Goal: Task Accomplishment & Management: Complete application form

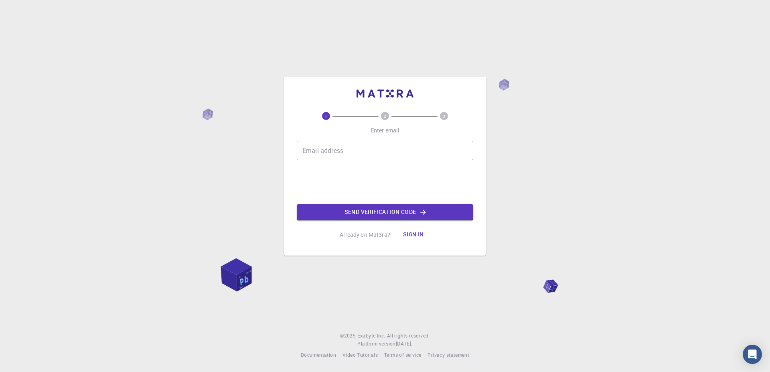
click at [329, 154] on input "Email address" at bounding box center [385, 150] width 176 height 19
type input "hiram.higuera@ues.mx"
click at [352, 212] on button "Send verification code" at bounding box center [385, 212] width 176 height 16
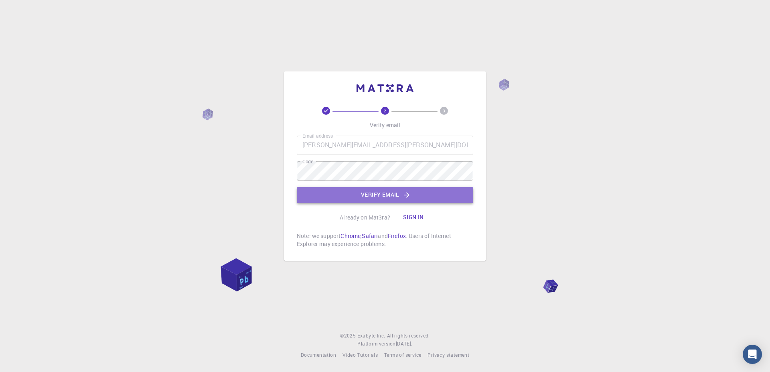
click at [389, 191] on button "Verify email" at bounding box center [385, 195] width 176 height 16
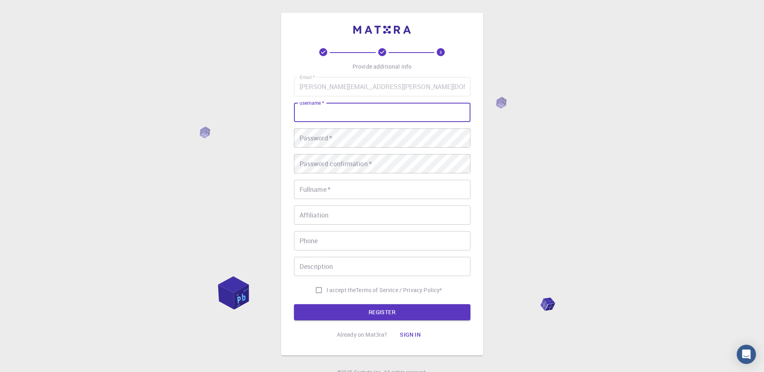
click at [313, 119] on input "username   *" at bounding box center [382, 112] width 176 height 19
type input "hjhiguera"
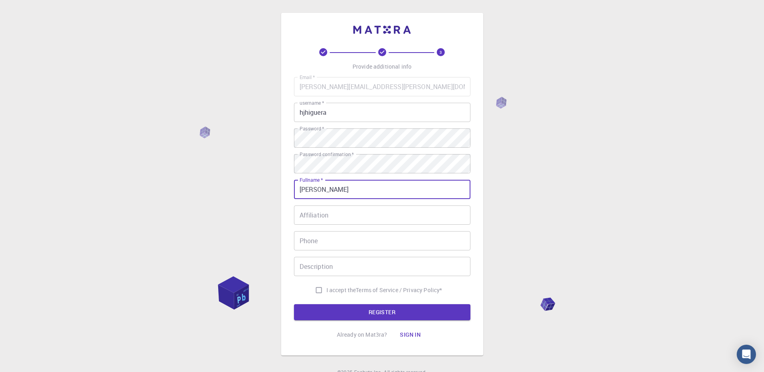
type input "[PERSON_NAME]"
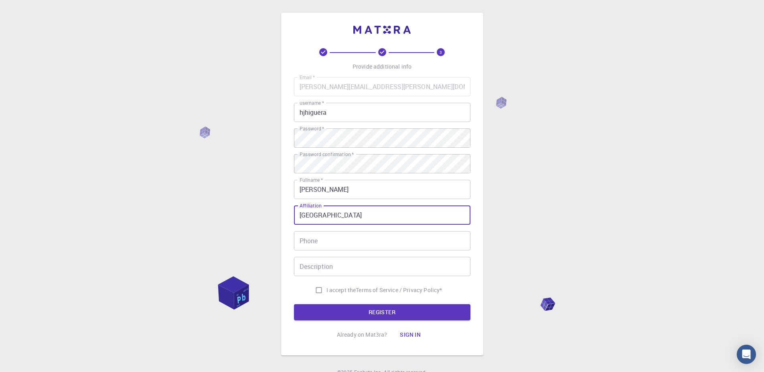
type input "Universidad Estatal de Sonora"
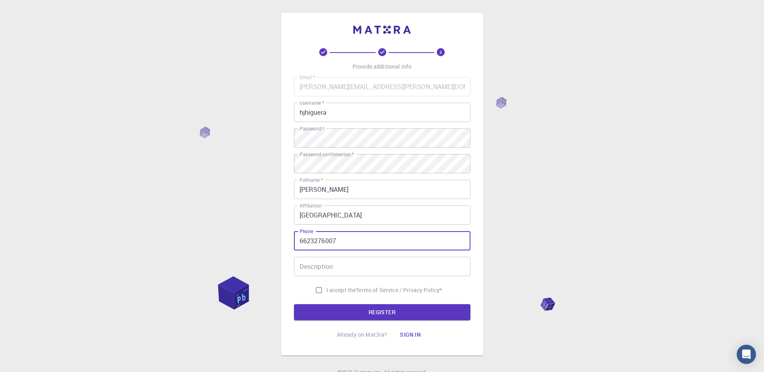
type input "6623276007"
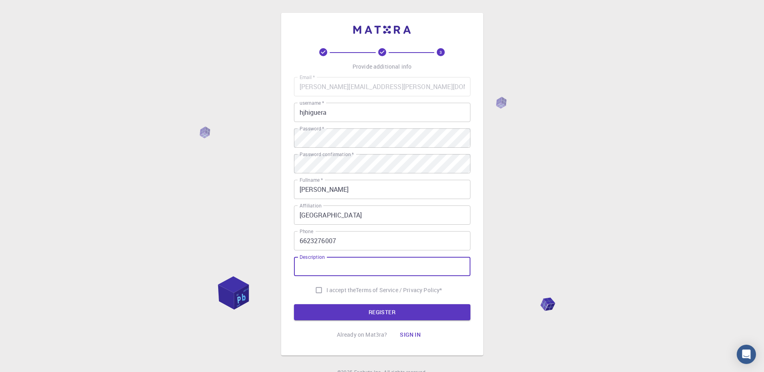
click at [315, 291] on input "I accept the Terms of Service / Privacy Policy *" at bounding box center [318, 289] width 15 height 15
checkbox input "true"
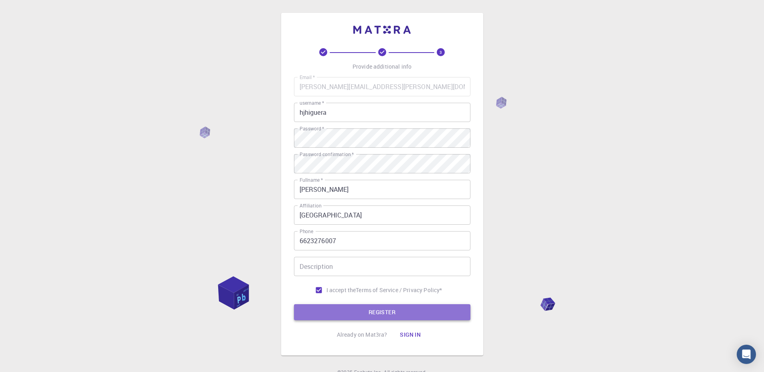
click at [319, 315] on button "REGISTER" at bounding box center [382, 312] width 176 height 16
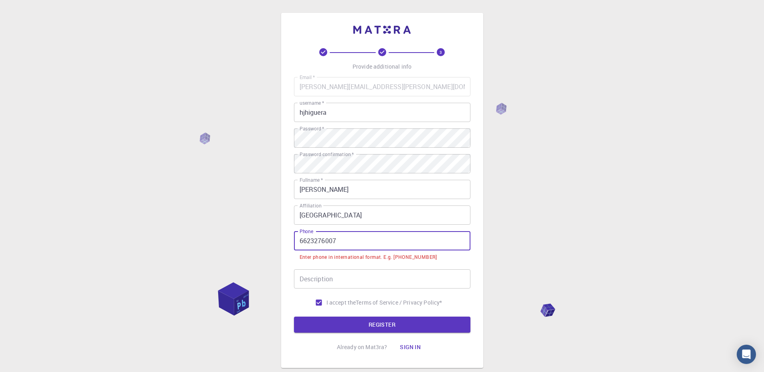
click at [304, 235] on input "6623276007" at bounding box center [382, 240] width 176 height 19
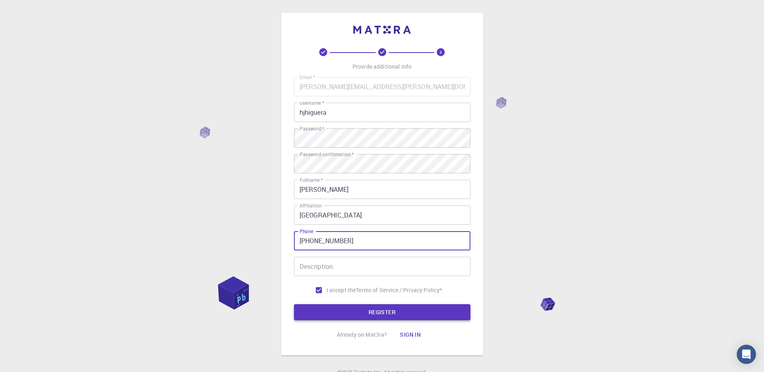
type input "+526623276007"
click at [409, 313] on button "REGISTER" at bounding box center [382, 312] width 176 height 16
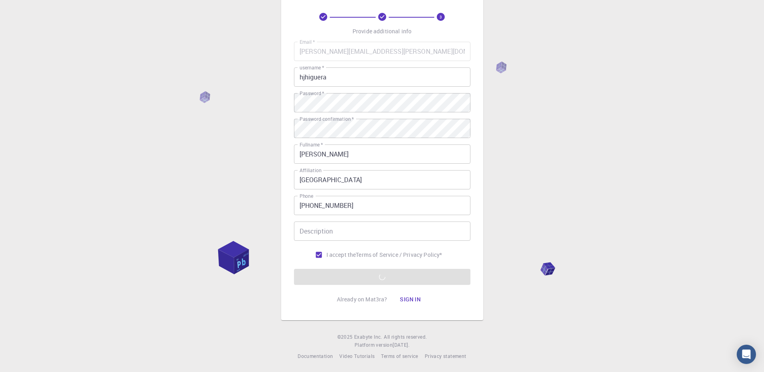
scroll to position [36, 0]
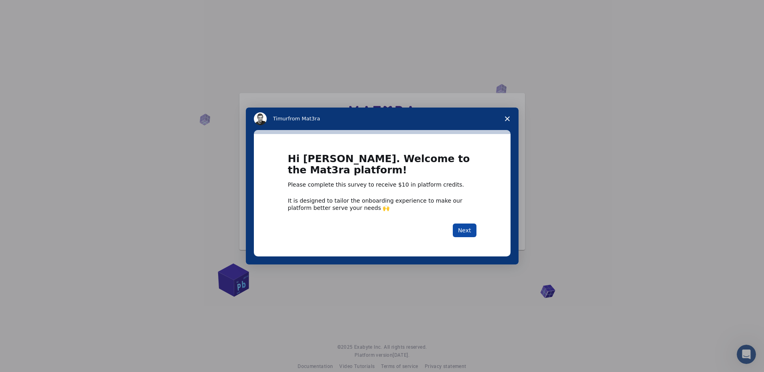
click at [464, 237] on button "Next" at bounding box center [465, 230] width 24 height 14
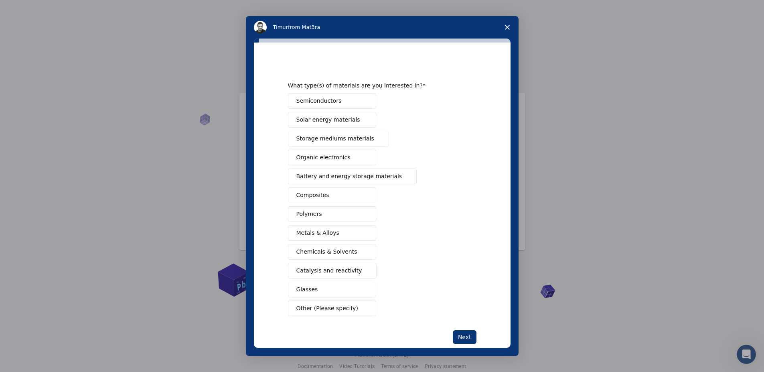
click at [350, 97] on button "Semiconductors" at bounding box center [332, 101] width 88 height 16
drag, startPoint x: 339, startPoint y: 120, endPoint x: 366, endPoint y: 125, distance: 27.7
click at [339, 120] on span "Solar energy materials" at bounding box center [328, 119] width 64 height 8
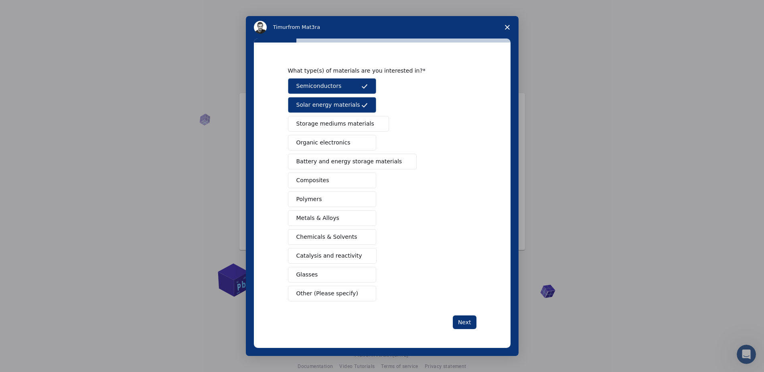
scroll to position [15, 0]
click at [467, 319] on button "Next" at bounding box center [465, 322] width 24 height 14
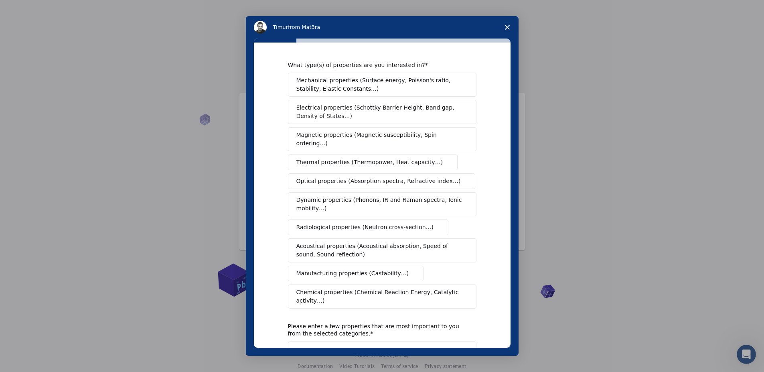
scroll to position [0, 0]
click at [376, 116] on span "Electrical properties (Schottky Barrier Height, Band gap, Density of States…)" at bounding box center [379, 112] width 167 height 17
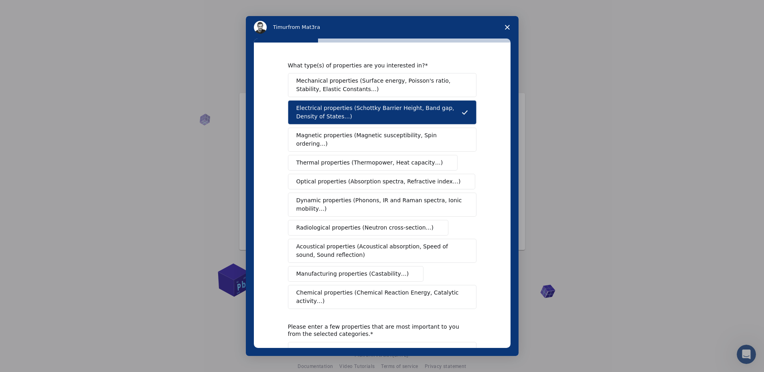
click at [313, 177] on span "Optical properties (Absorption spectra, Refractive index…)" at bounding box center [378, 181] width 164 height 8
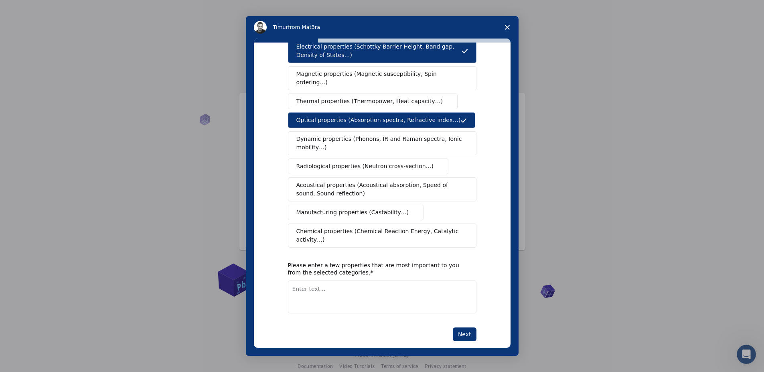
scroll to position [65, 0]
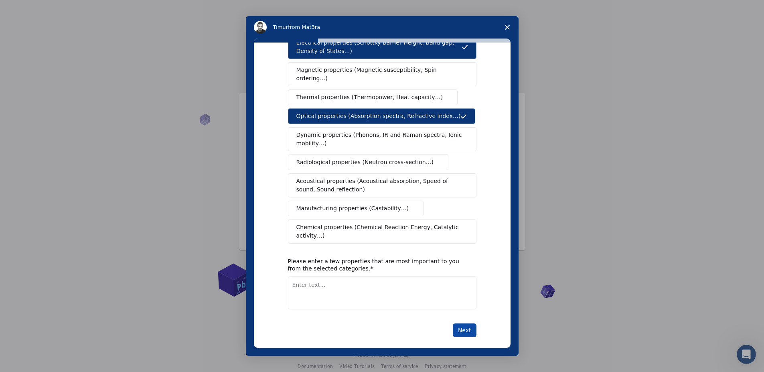
click at [465, 323] on button "Next" at bounding box center [465, 330] width 24 height 14
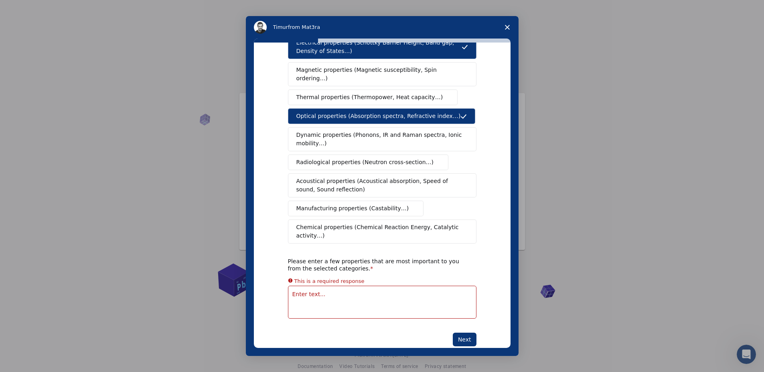
click at [354, 285] on textarea "Enter text..." at bounding box center [382, 301] width 188 height 33
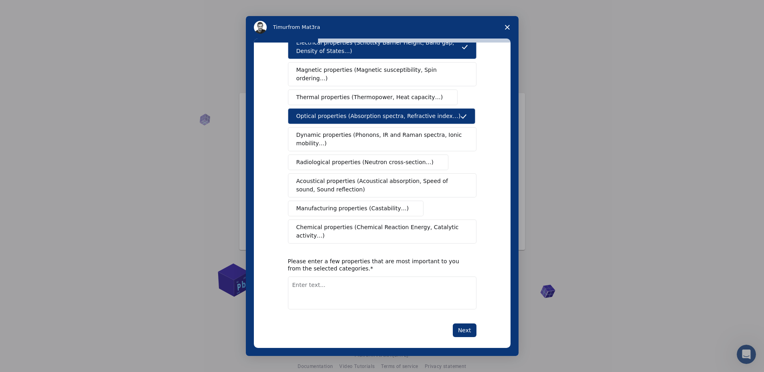
click at [326, 284] on textarea "Enter text..." at bounding box center [382, 292] width 188 height 33
paste textarea "luminescence response"
type textarea "luminescence response, photovoltaic properties"
click at [458, 325] on button "Next" at bounding box center [465, 330] width 24 height 14
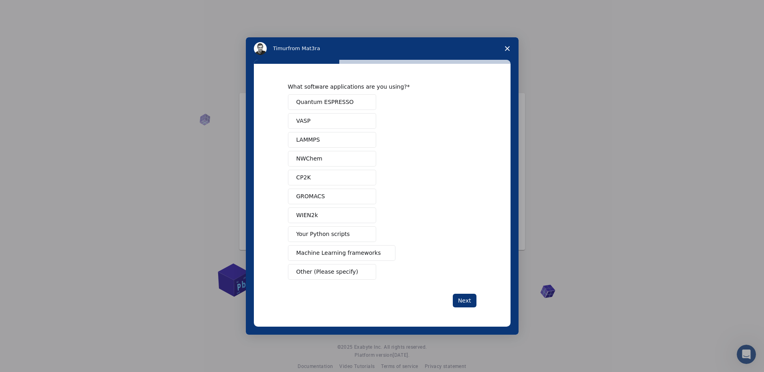
scroll to position [0, 0]
click at [307, 238] on span "Your Python scripts" at bounding box center [323, 234] width 54 height 8
click at [471, 303] on button "Next" at bounding box center [465, 300] width 24 height 14
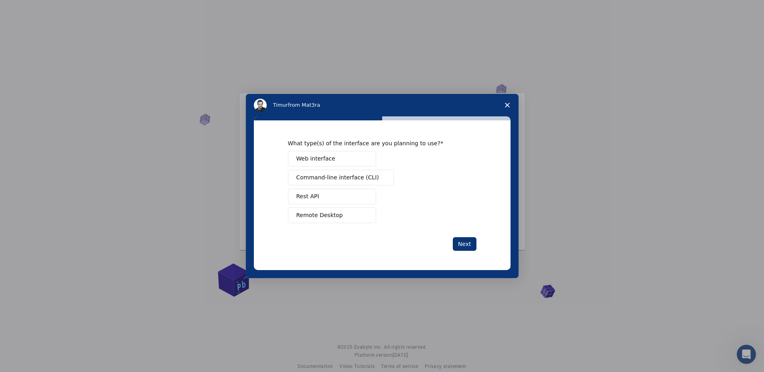
click at [339, 160] on button "Web interface" at bounding box center [332, 159] width 88 height 16
click at [472, 245] on button "Next" at bounding box center [465, 244] width 24 height 14
click at [304, 196] on span "Teach" at bounding box center [304, 196] width 16 height 8
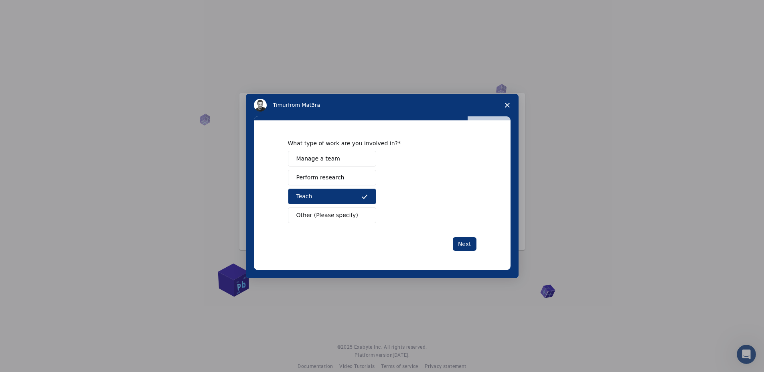
click at [343, 177] on button "Perform research" at bounding box center [332, 178] width 88 height 16
click at [471, 245] on button "Next" at bounding box center [465, 244] width 24 height 14
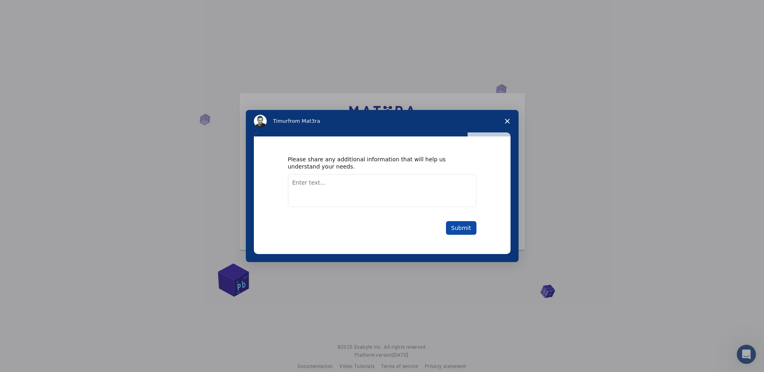
click at [453, 231] on button "Submit" at bounding box center [461, 228] width 30 height 14
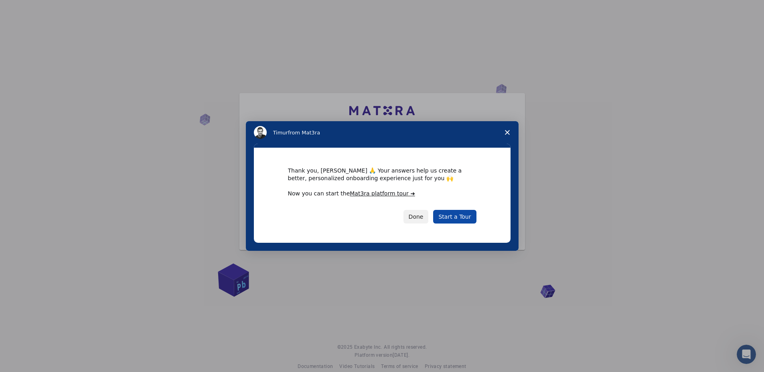
click at [447, 216] on link "Start a Tour" at bounding box center [454, 217] width 43 height 14
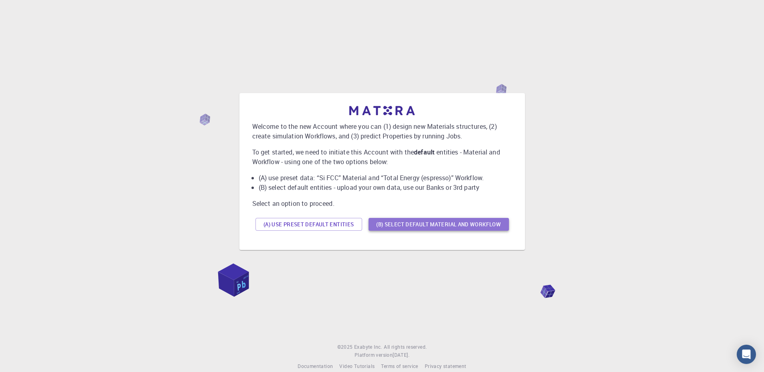
click at [389, 227] on button "(B) Select default material and workflow" at bounding box center [438, 224] width 140 height 13
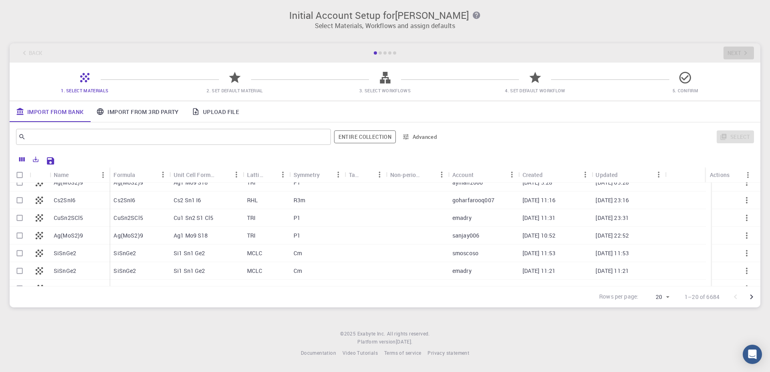
scroll to position [192, 0]
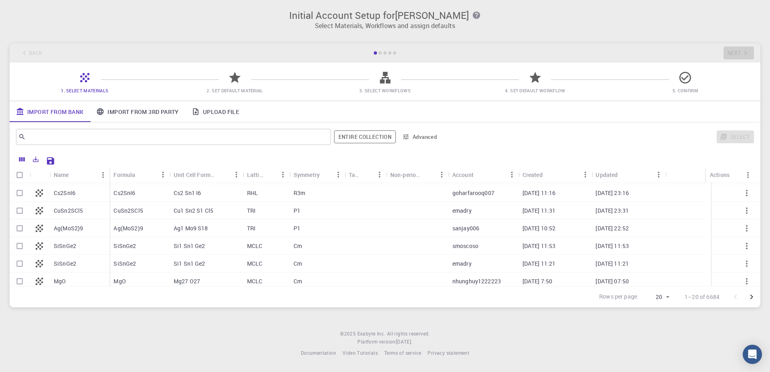
click at [20, 245] on input "Select row" at bounding box center [19, 245] width 15 height 15
checkbox input "true"
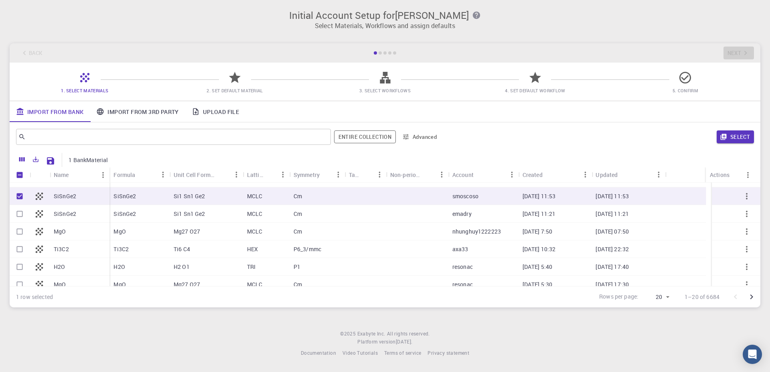
scroll to position [249, 0]
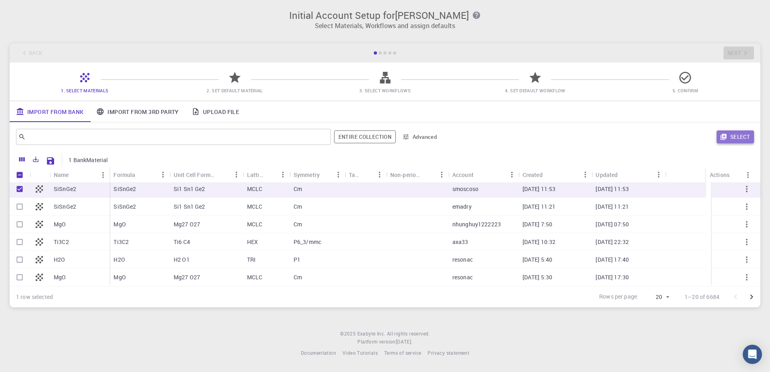
click at [724, 139] on icon "button" at bounding box center [723, 136] width 7 height 7
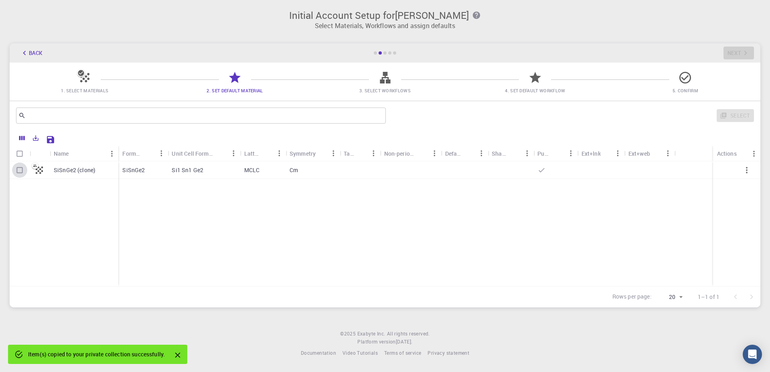
click at [22, 171] on input "Select row" at bounding box center [19, 169] width 15 height 15
checkbox input "true"
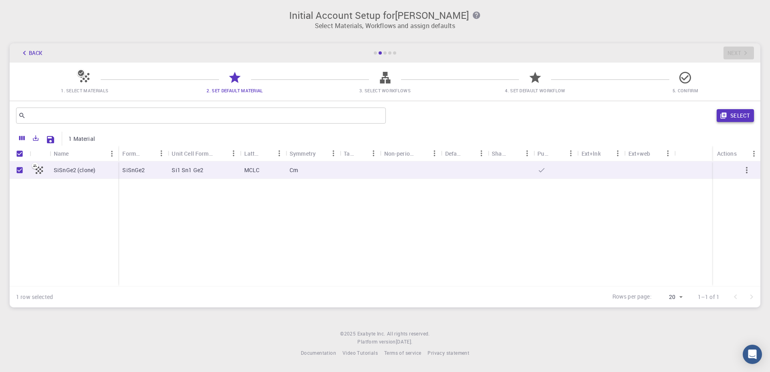
click at [751, 117] on button "Select" at bounding box center [734, 115] width 37 height 13
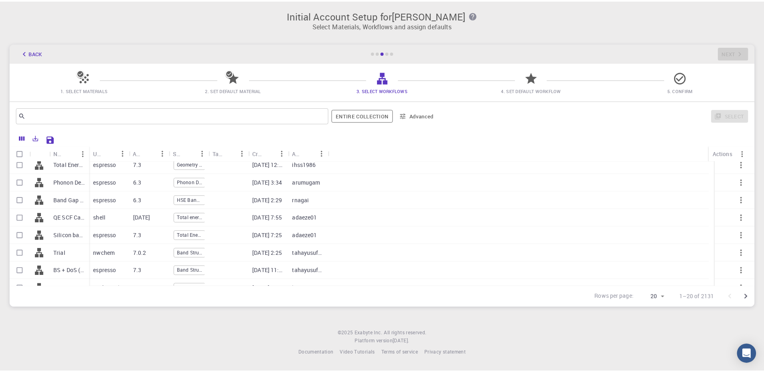
scroll to position [180, 0]
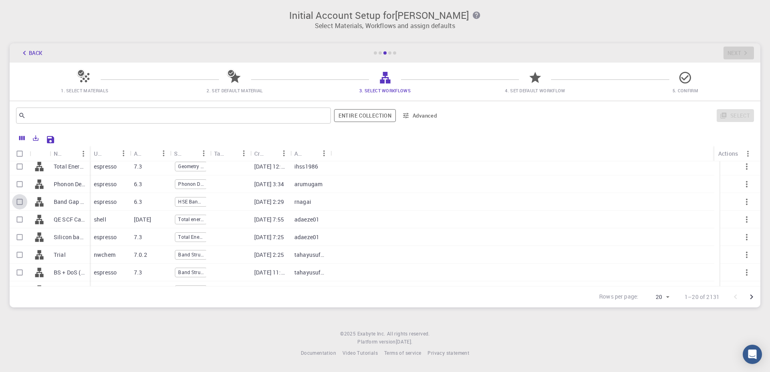
click at [21, 202] on input "Select row" at bounding box center [19, 201] width 15 height 15
checkbox input "true"
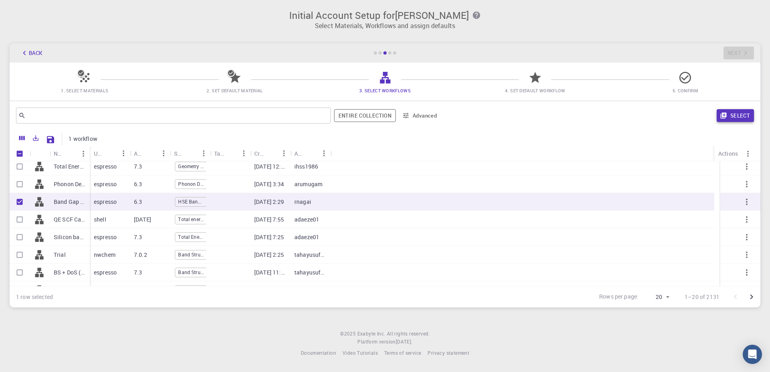
click at [747, 116] on button "Select" at bounding box center [734, 115] width 37 height 13
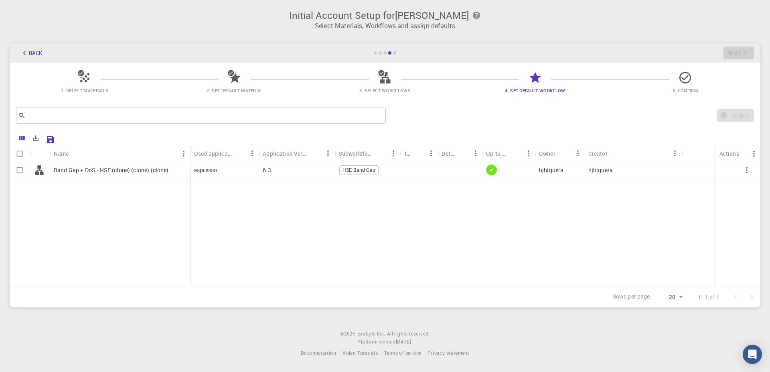
click at [713, 170] on div at bounding box center [698, 170] width 34 height 18
checkbox input "true"
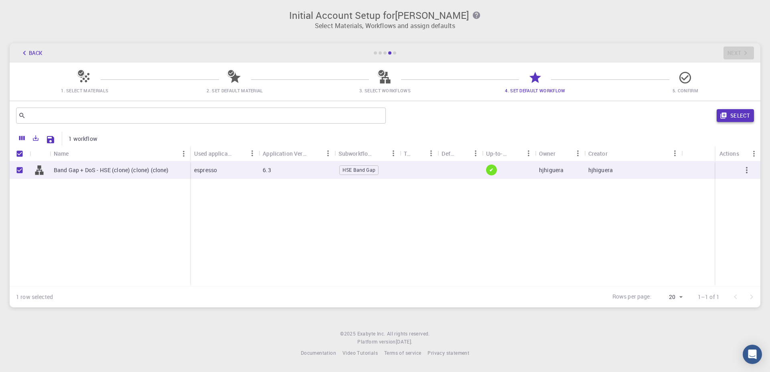
click at [739, 111] on button "Select" at bounding box center [734, 115] width 37 height 13
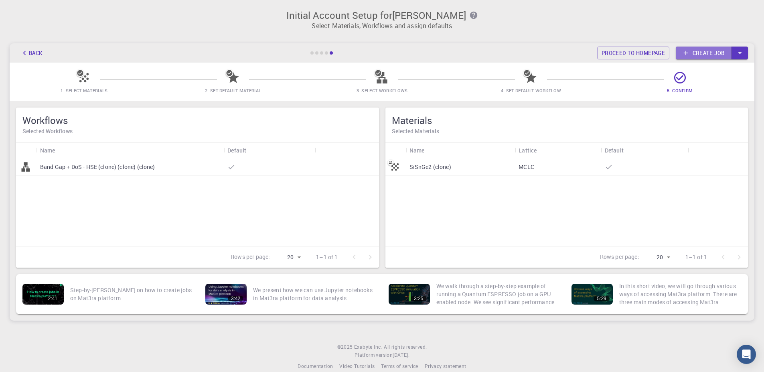
click at [705, 49] on link "Create job" at bounding box center [703, 53] width 56 height 13
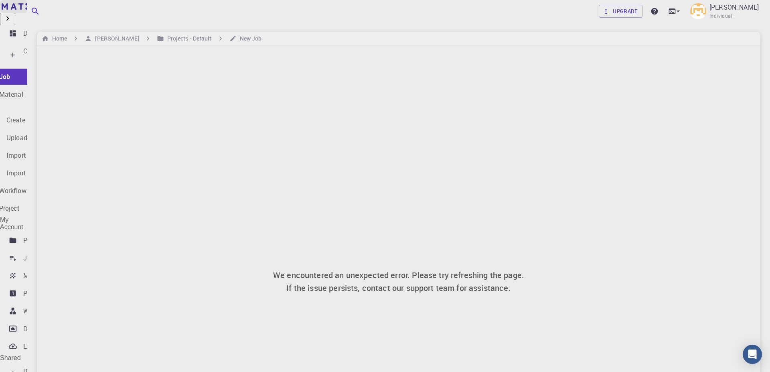
click at [13, 10] on img at bounding box center [7, 6] width 11 height 8
